Goal: Task Accomplishment & Management: Complete application form

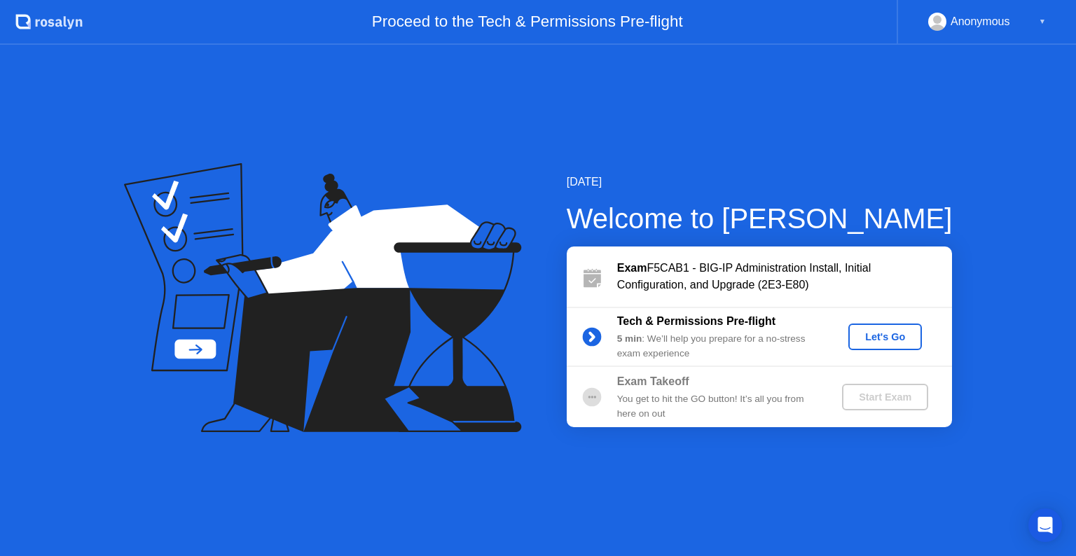
click at [877, 336] on div "Let's Go" at bounding box center [885, 336] width 62 height 11
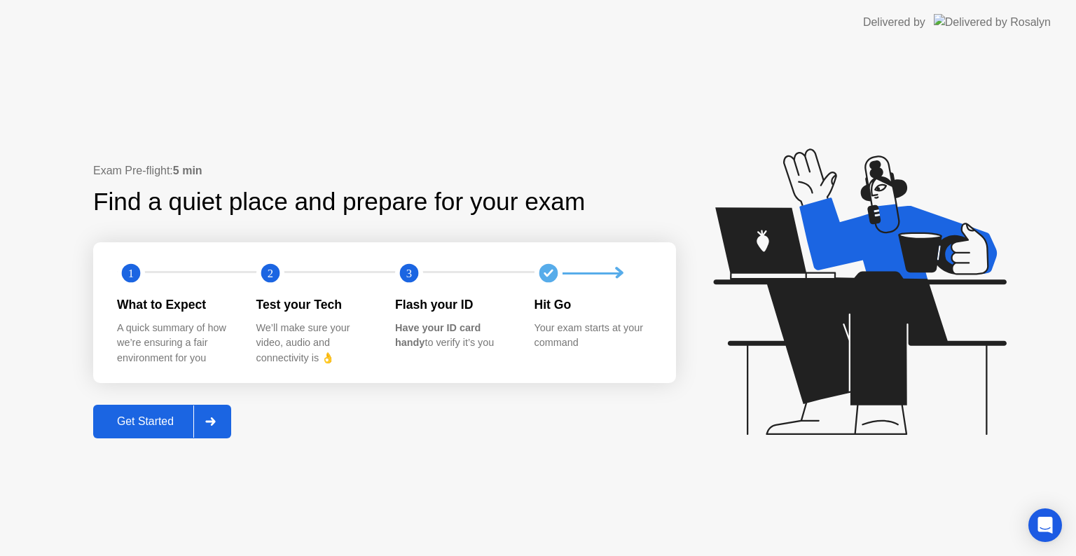
click at [179, 426] on div "Get Started" at bounding box center [145, 421] width 96 height 13
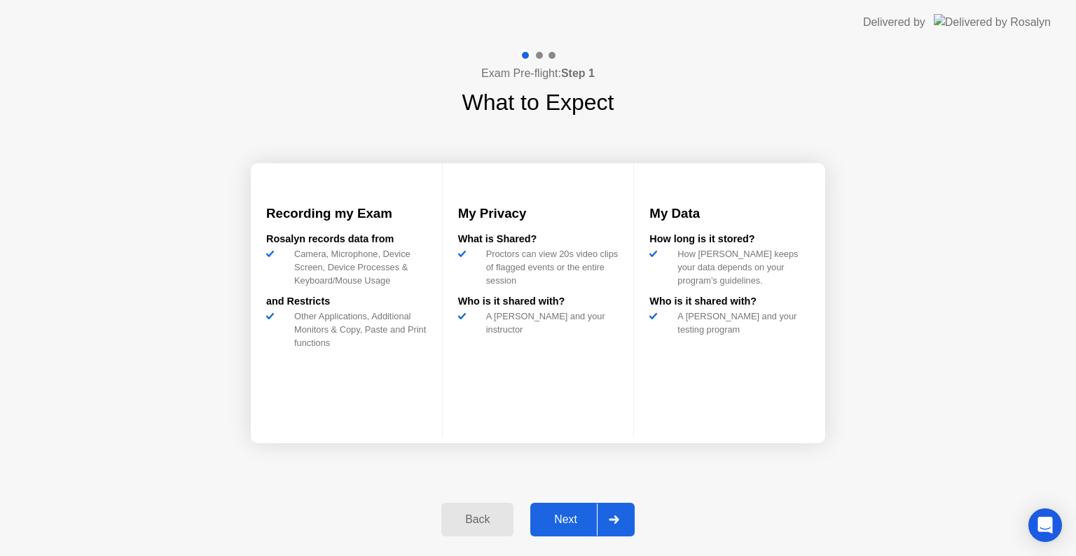
click at [566, 515] on div "Next" at bounding box center [565, 519] width 62 height 13
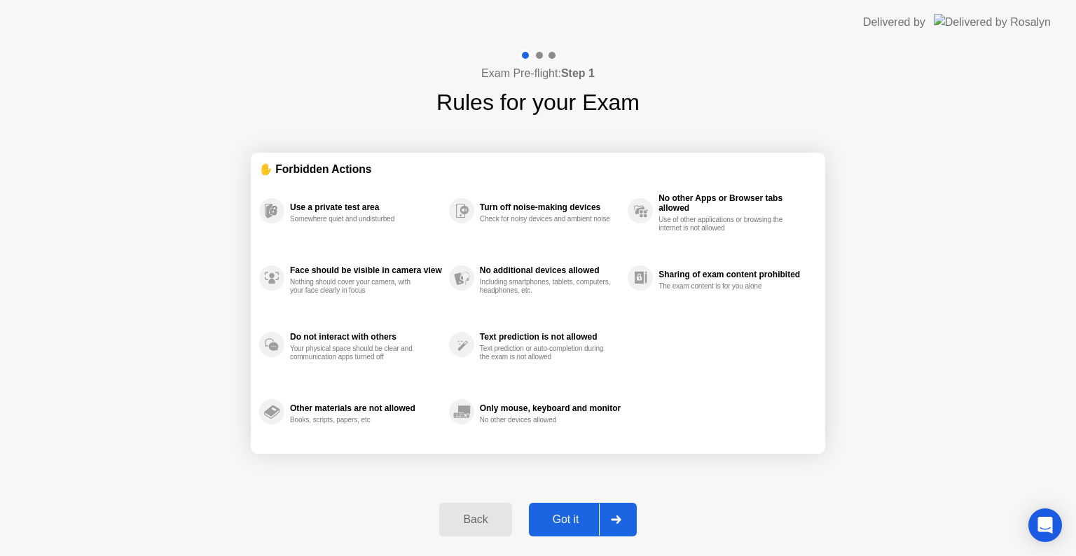
click at [563, 524] on div "Got it" at bounding box center [566, 519] width 66 height 13
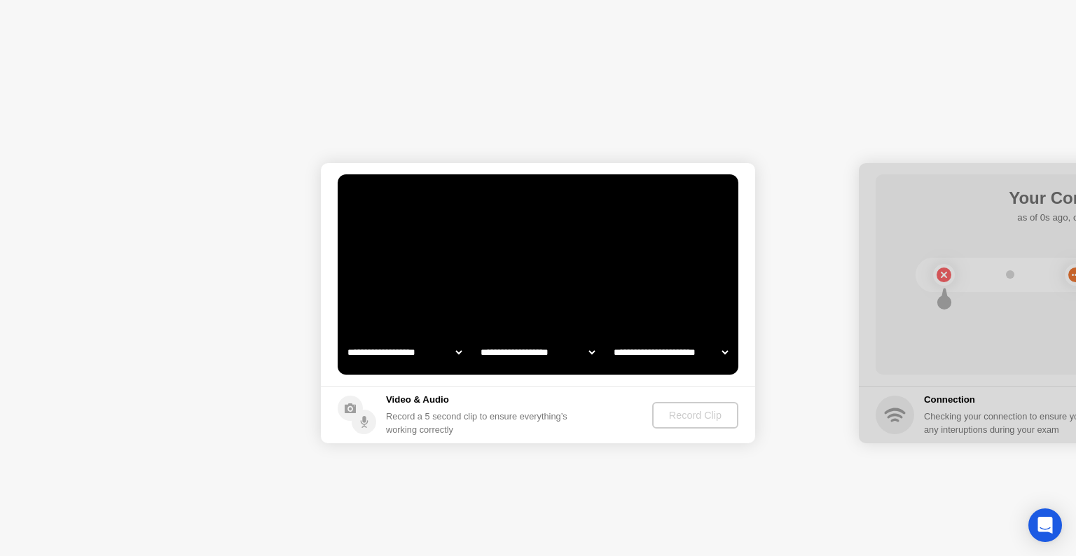
select select "**********"
select select "*******"
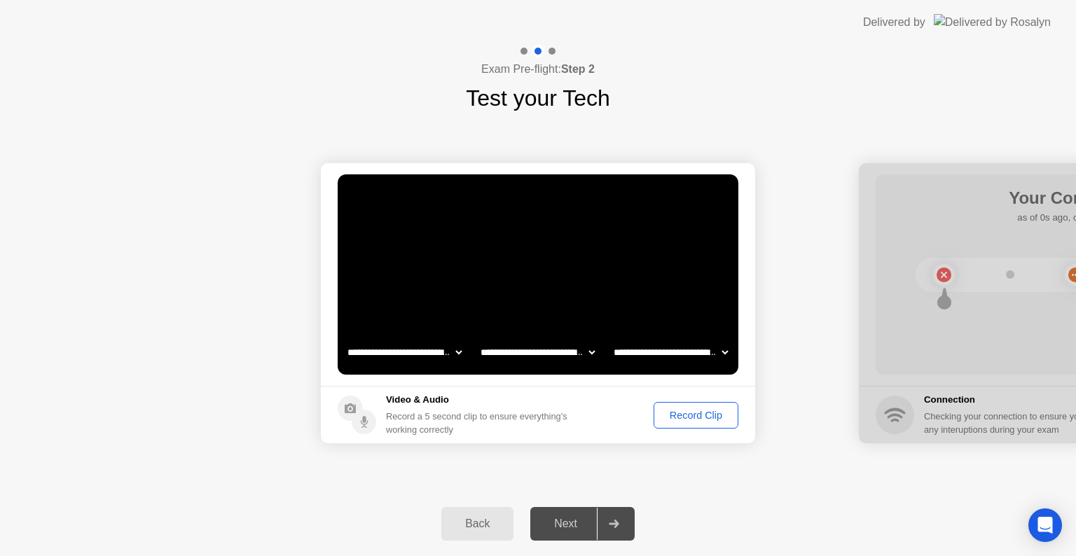
click at [688, 413] on div "Record Clip" at bounding box center [695, 415] width 75 height 11
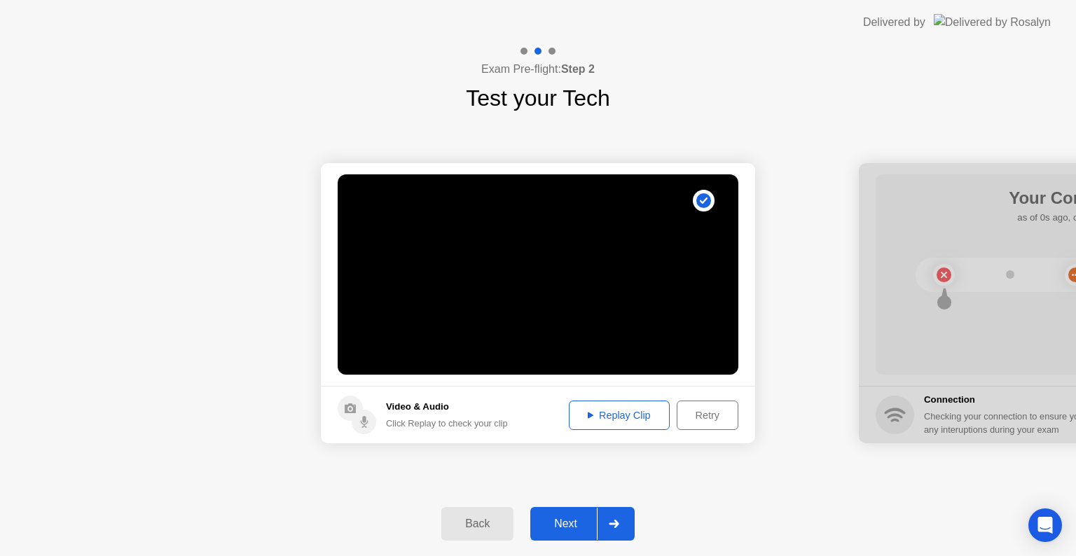
click at [640, 419] on div "Replay Clip" at bounding box center [619, 415] width 91 height 11
click at [572, 524] on div "Next" at bounding box center [565, 524] width 62 height 13
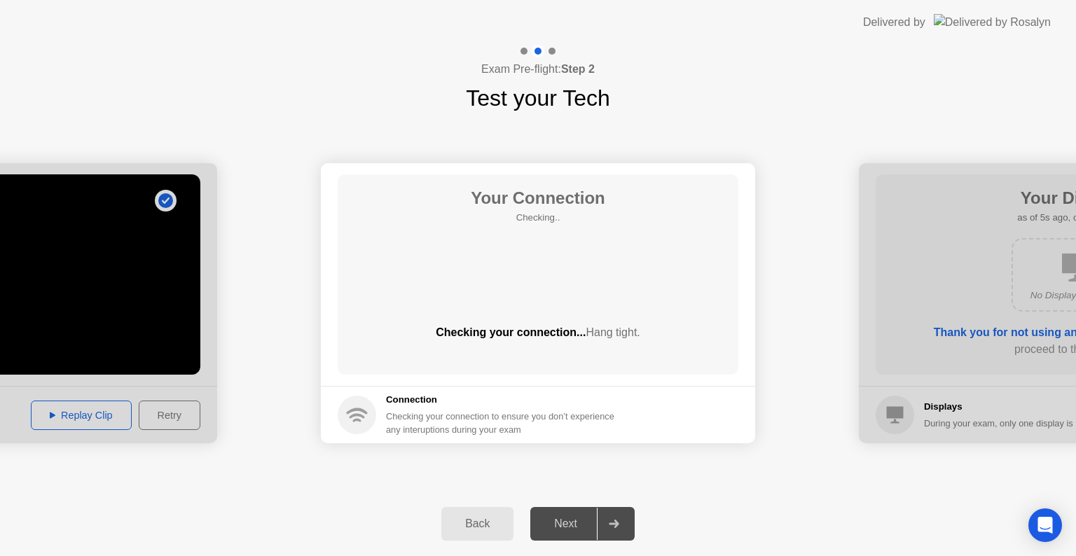
click at [459, 426] on div "Checking your connection to ensure you don’t experience any interuptions during…" at bounding box center [504, 423] width 237 height 27
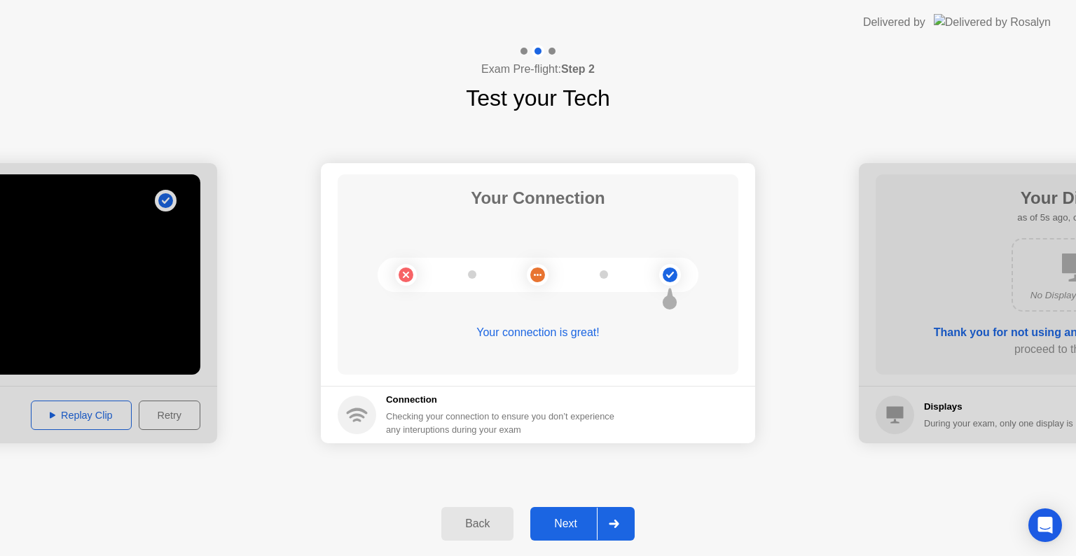
click at [556, 514] on button "Next" at bounding box center [582, 524] width 104 height 34
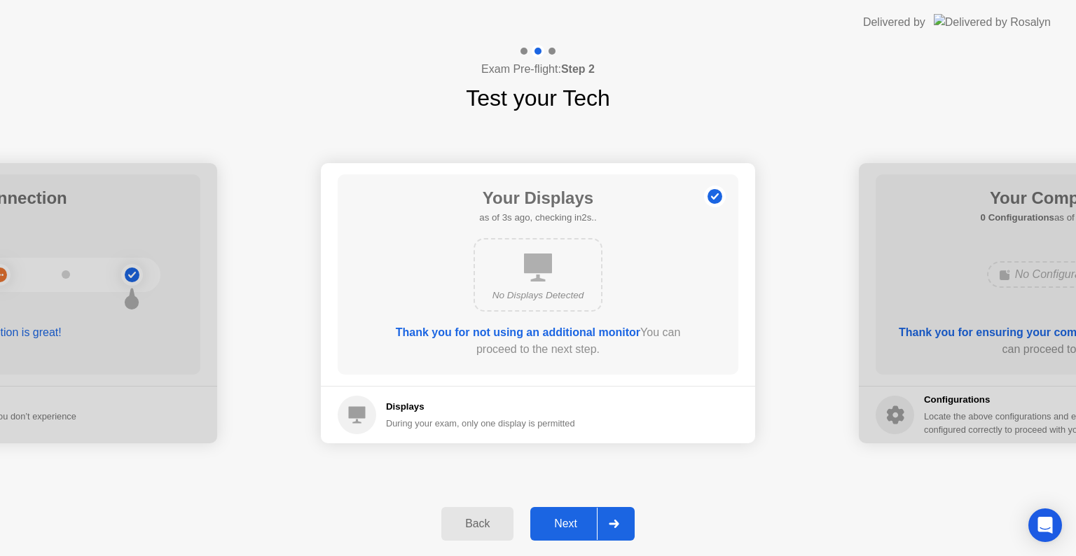
click at [558, 527] on div "Next" at bounding box center [565, 524] width 62 height 13
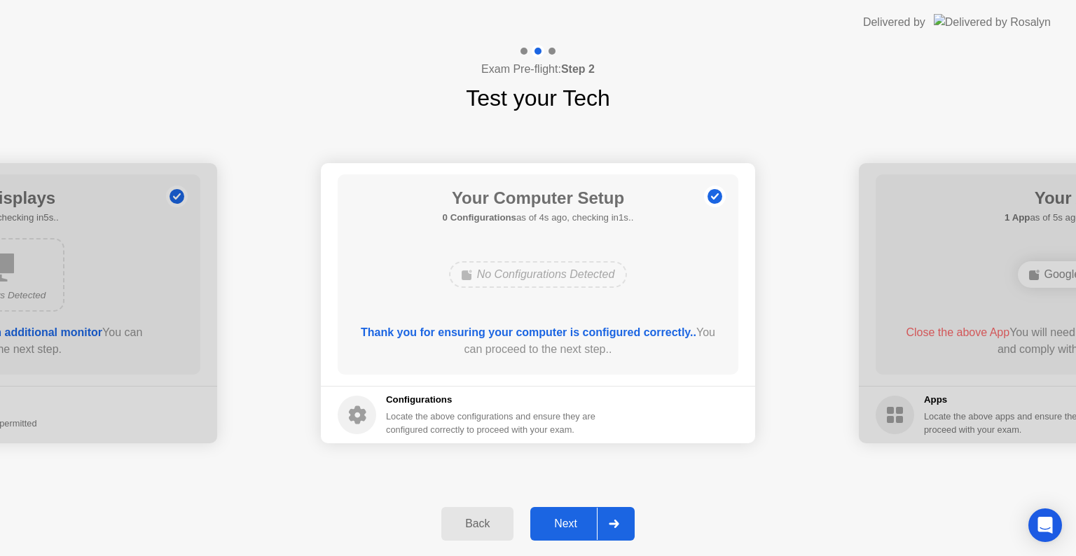
click at [559, 527] on div "Next" at bounding box center [565, 524] width 62 height 13
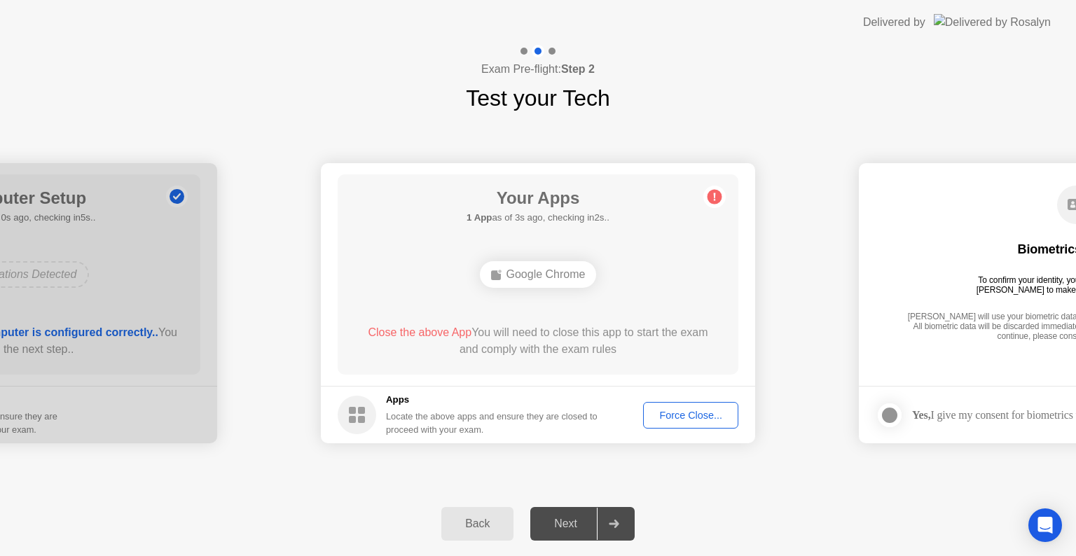
click at [674, 416] on div "Force Close..." at bounding box center [690, 415] width 85 height 11
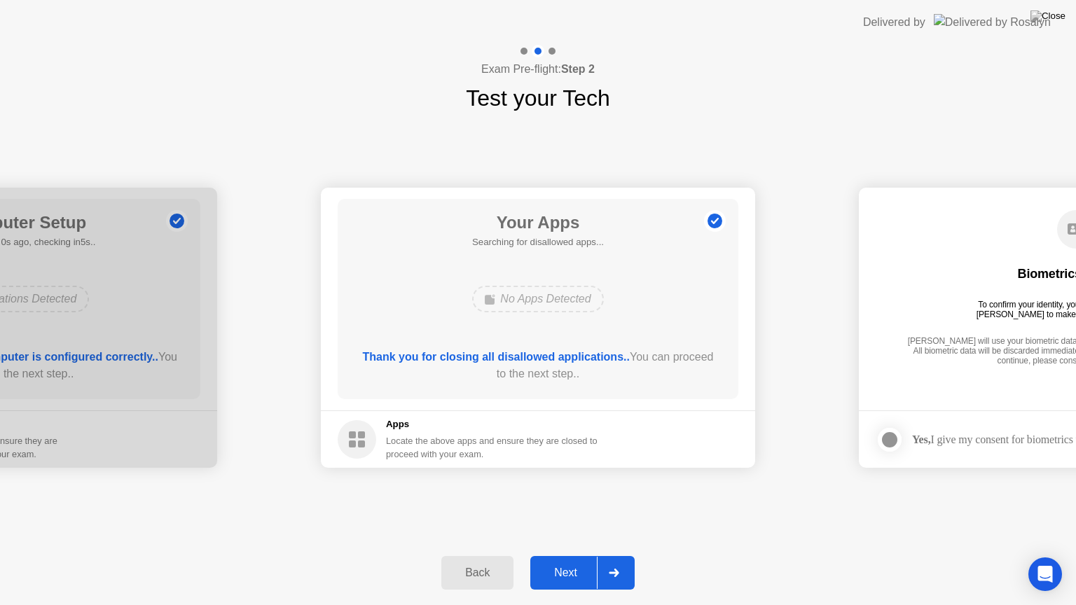
click at [560, 555] on div "Next" at bounding box center [565, 573] width 62 height 13
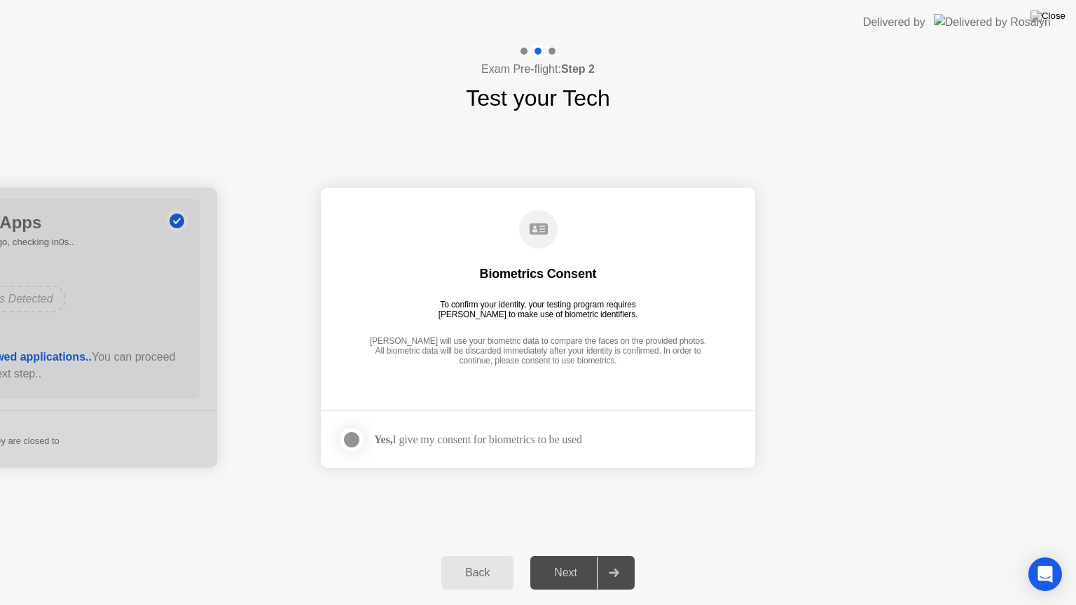
click at [518, 438] on div "Yes, I give my consent for biometrics to be used" at bounding box center [478, 439] width 208 height 13
click at [349, 437] on div at bounding box center [351, 439] width 17 height 17
click at [588, 555] on div "Next" at bounding box center [565, 573] width 62 height 13
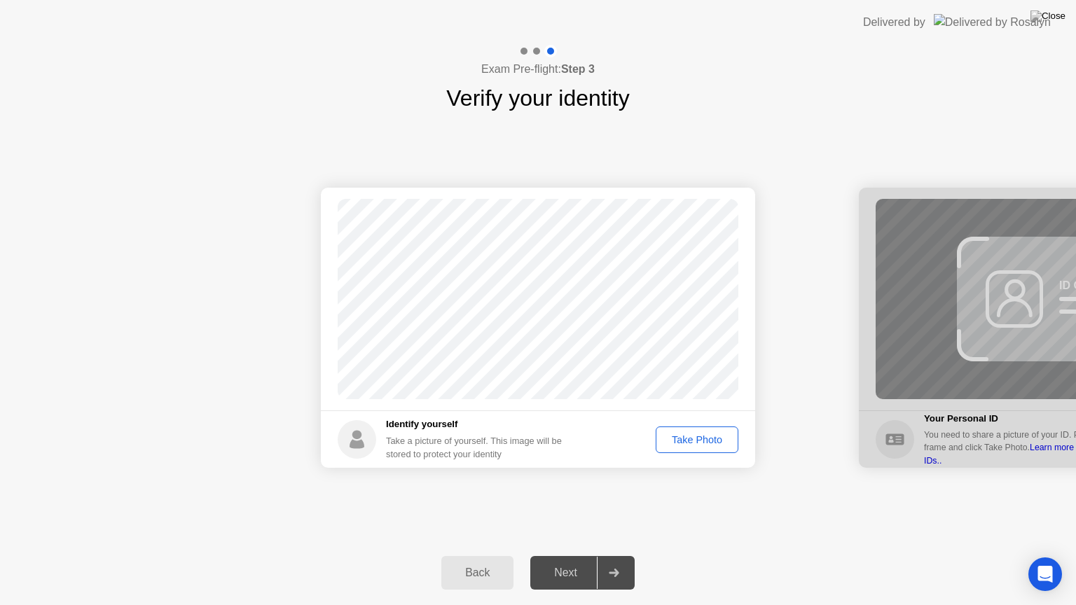
click at [672, 443] on div "Take Photo" at bounding box center [696, 439] width 73 height 11
click at [564, 555] on div "Next" at bounding box center [565, 573] width 62 height 13
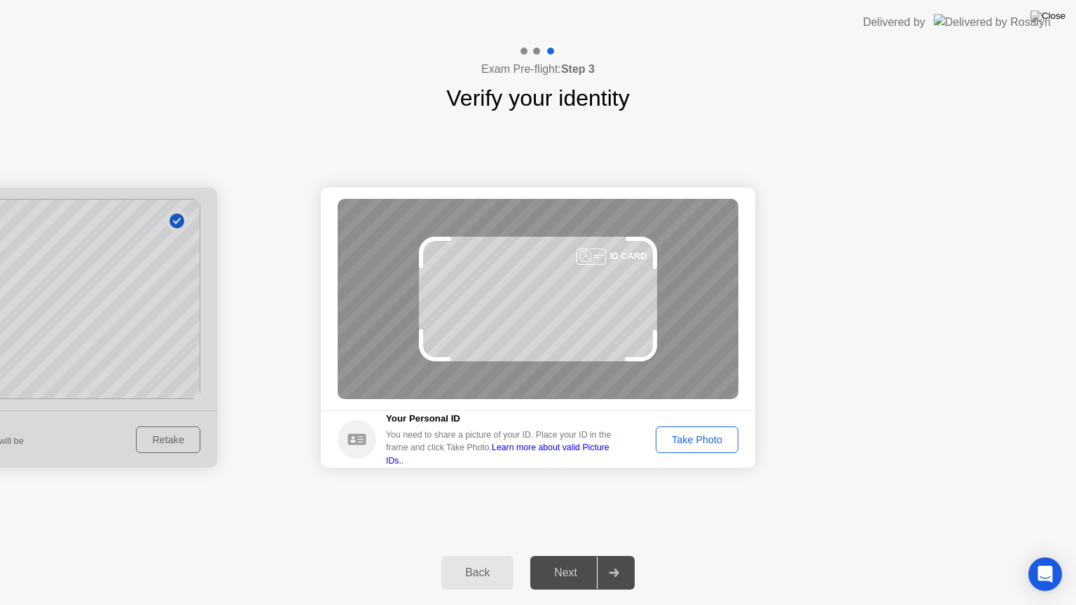
click at [698, 445] on div "Take Photo" at bounding box center [696, 439] width 73 height 11
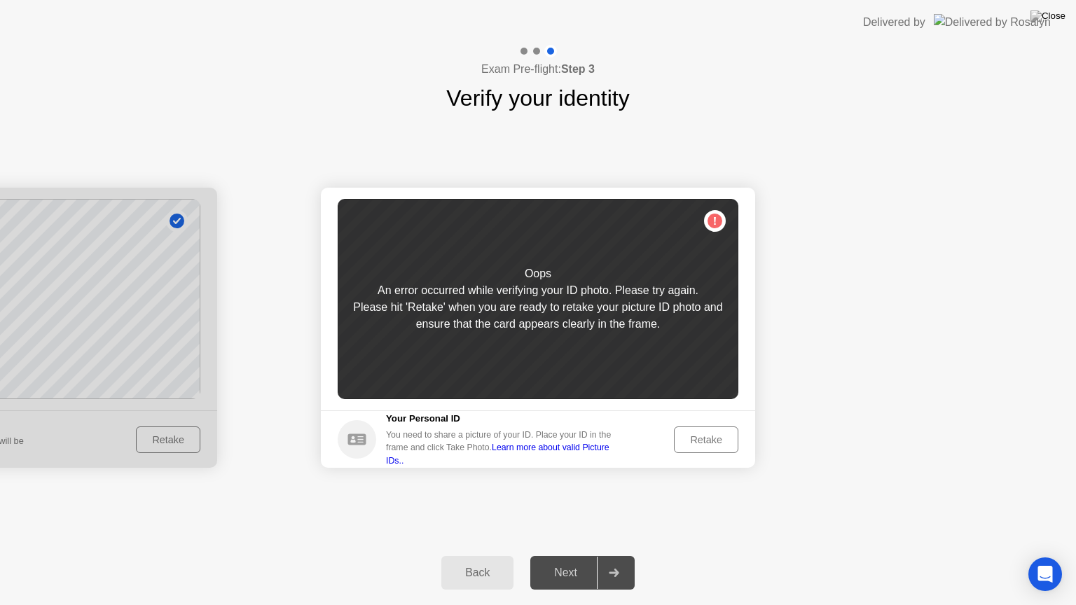
click at [698, 442] on div "Retake" at bounding box center [706, 439] width 55 height 11
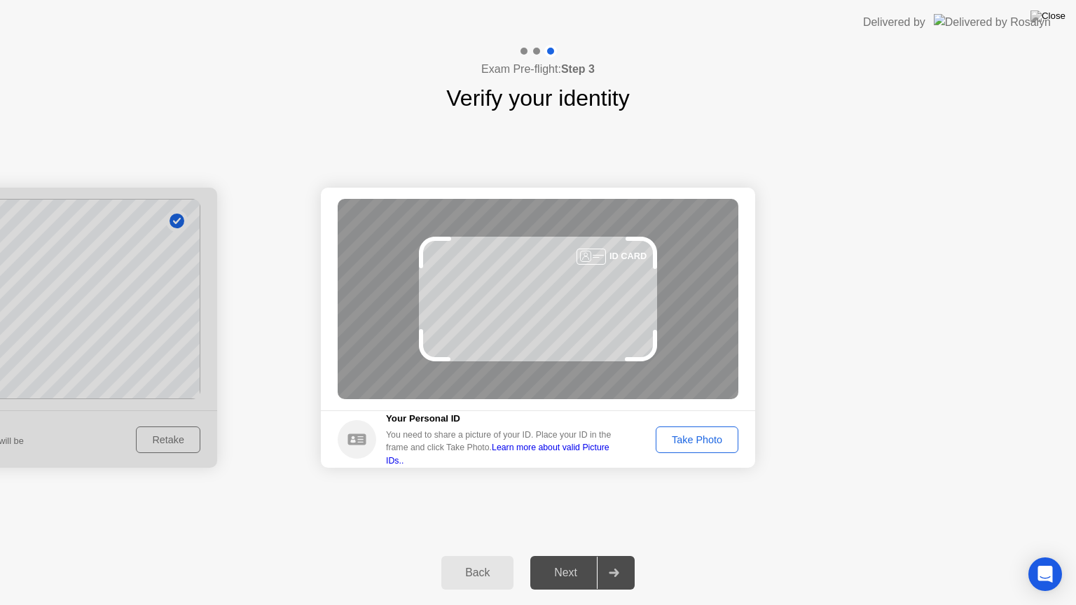
click at [698, 442] on div "Take Photo" at bounding box center [696, 439] width 73 height 11
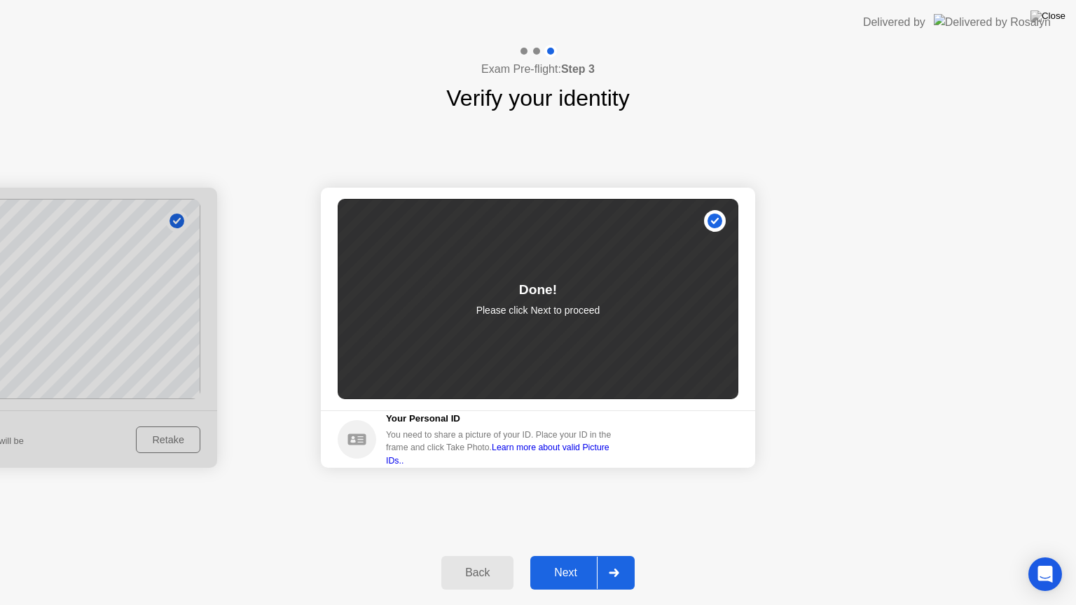
click at [555, 555] on button "Next" at bounding box center [582, 573] width 104 height 34
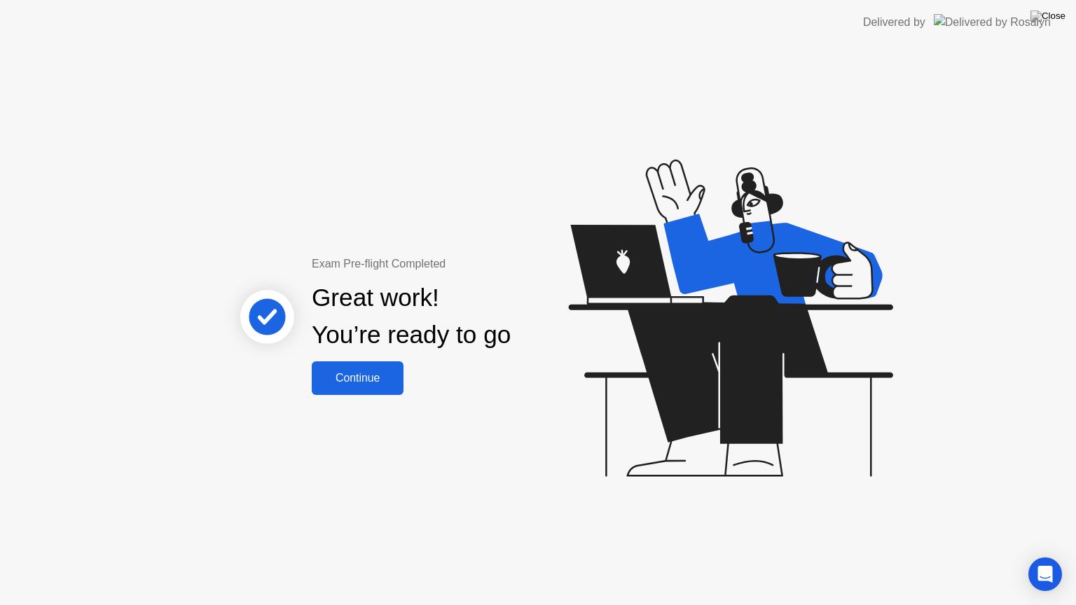
click at [387, 382] on div "Continue" at bounding box center [357, 378] width 83 height 13
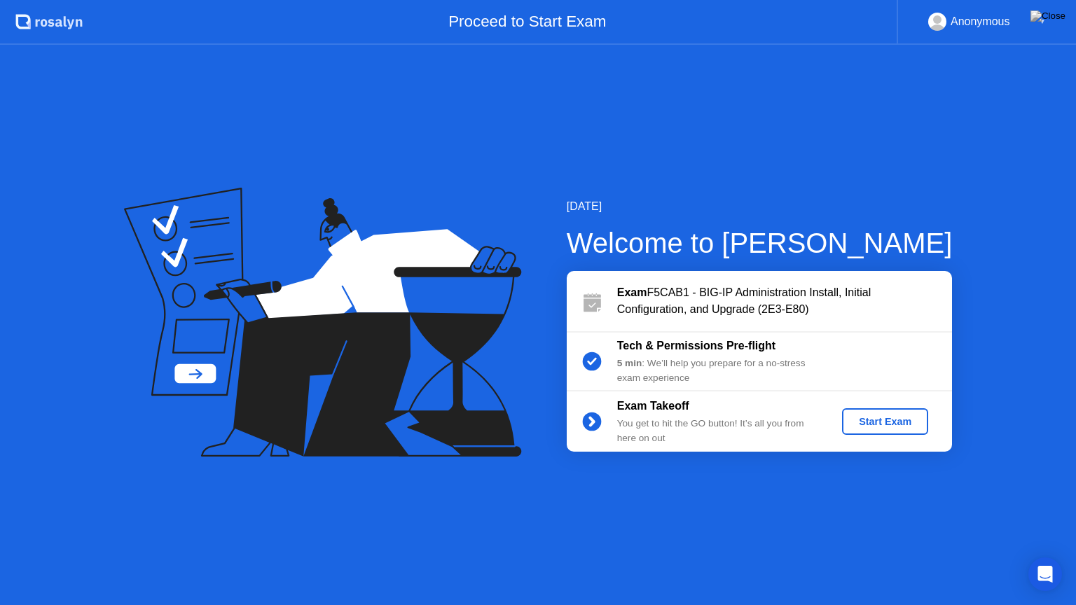
click at [885, 416] on div "Start Exam" at bounding box center [884, 421] width 75 height 11
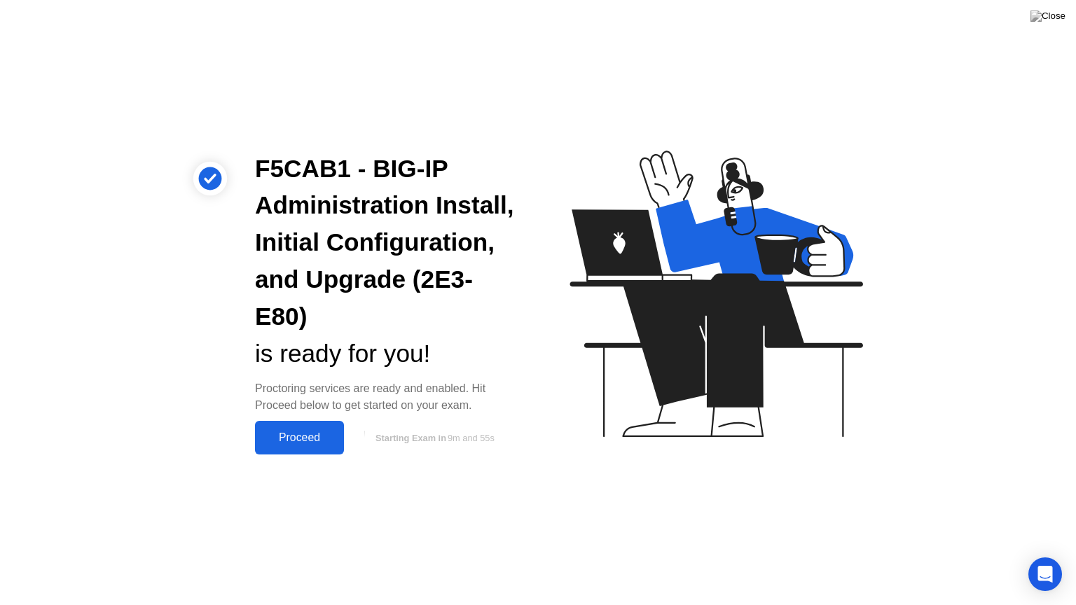
click at [284, 432] on div "Proceed" at bounding box center [299, 437] width 81 height 13
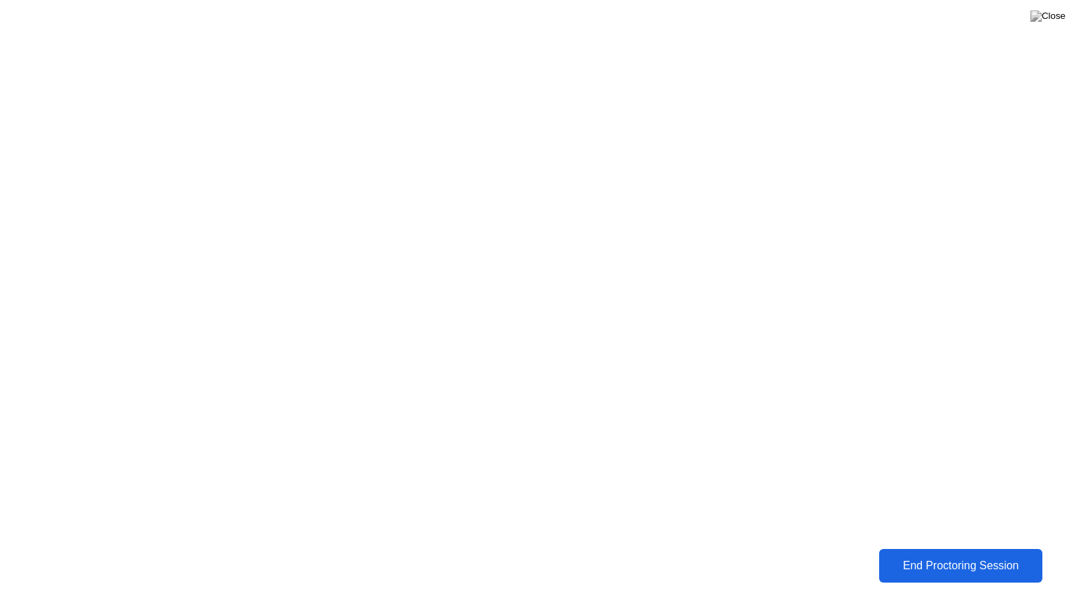
click at [932, 555] on div "End Proctoring Session" at bounding box center [960, 566] width 155 height 13
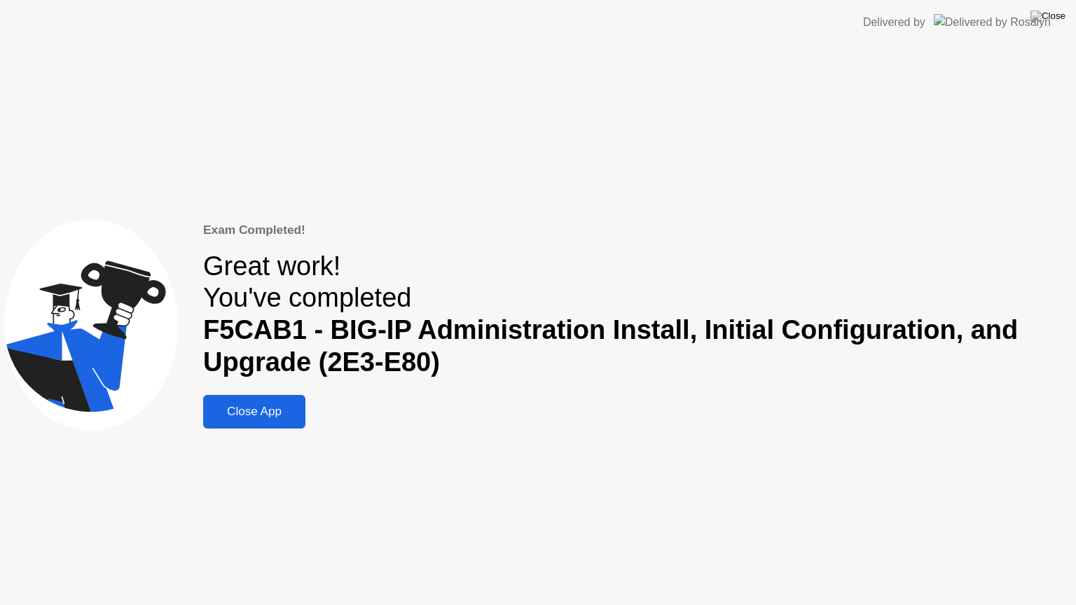
click at [253, 417] on div "Close App" at bounding box center [254, 412] width 94 height 14
